Goal: Navigation & Orientation: Find specific page/section

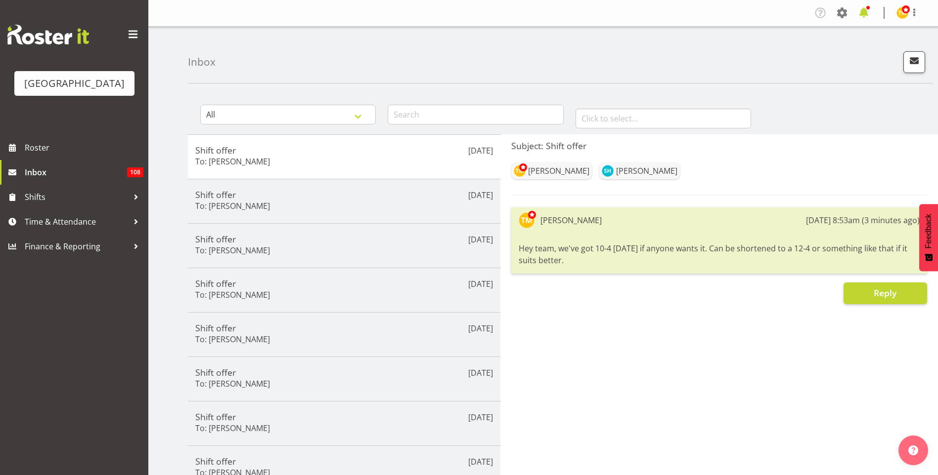
click at [868, 5] on span at bounding box center [863, 13] width 16 height 16
click at [918, 58] on span "button" at bounding box center [913, 60] width 13 height 13
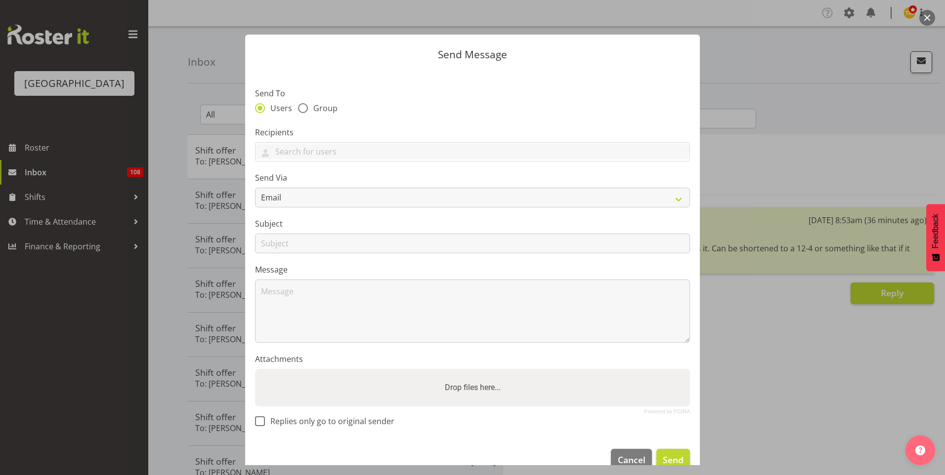
click at [733, 51] on div at bounding box center [472, 237] width 945 height 475
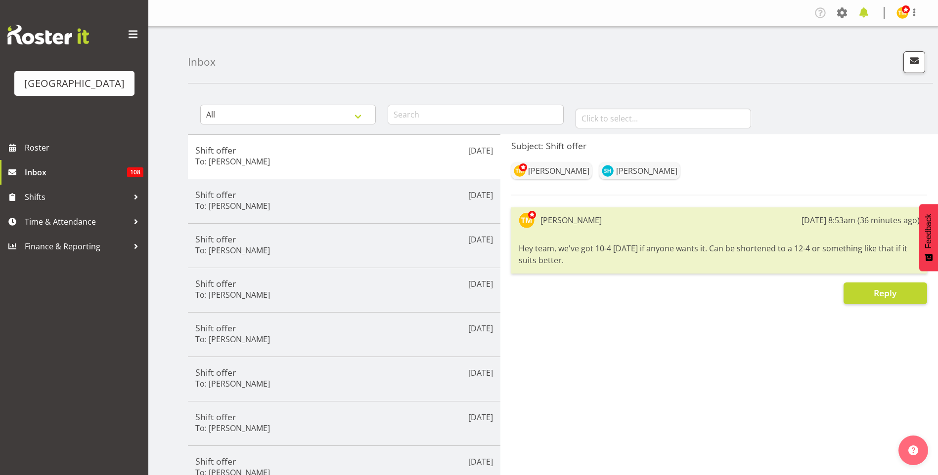
click at [866, 12] on span at bounding box center [863, 13] width 16 height 16
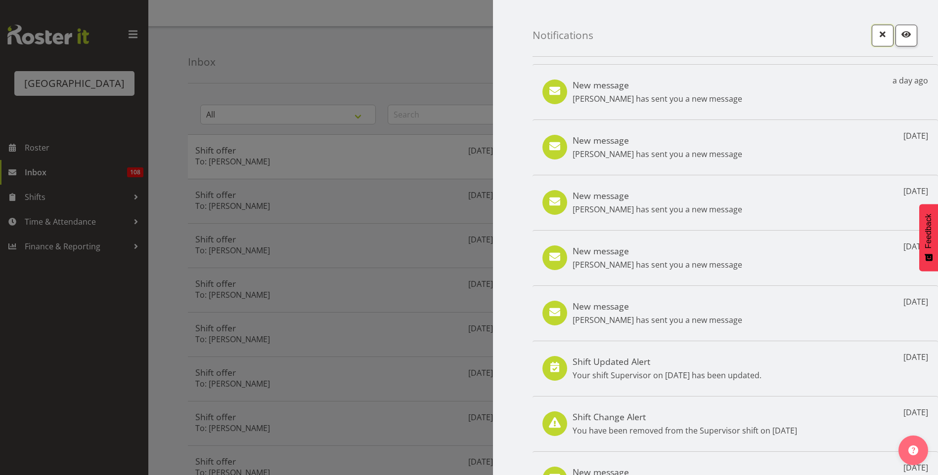
drag, startPoint x: 878, startPoint y: 36, endPoint x: 713, endPoint y: 22, distance: 166.2
click at [878, 36] on span "button" at bounding box center [882, 34] width 13 height 13
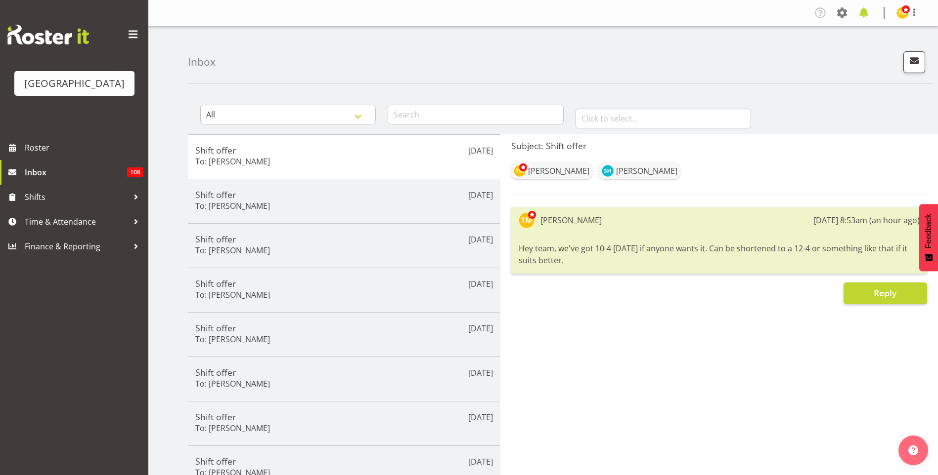
click at [869, 13] on span at bounding box center [863, 13] width 16 height 16
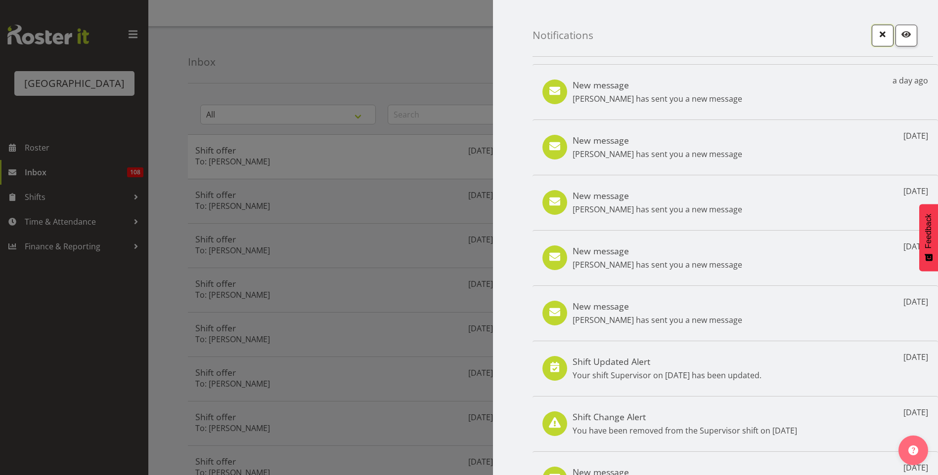
click at [876, 33] on span "button" at bounding box center [882, 34] width 13 height 13
